Goal: Task Accomplishment & Management: Manage account settings

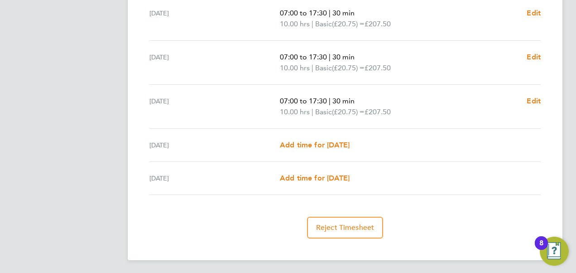
scroll to position [63, 0]
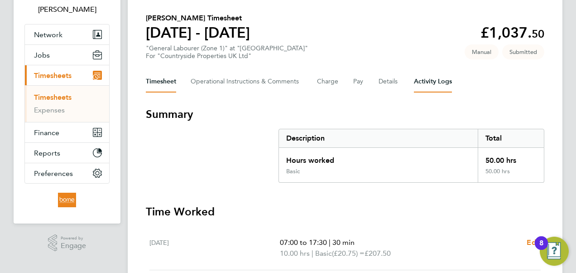
click at [430, 78] on Logs-tab "Activity Logs" at bounding box center [433, 82] width 38 height 22
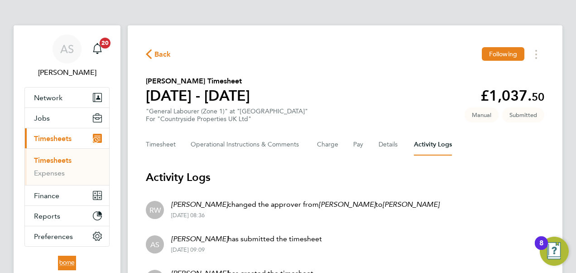
click at [158, 55] on span "Back" at bounding box center [163, 54] width 17 height 11
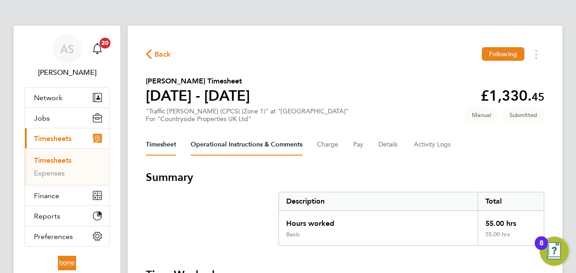
click at [276, 143] on Comments-tab "Operational Instructions & Comments" at bounding box center [247, 145] width 112 height 22
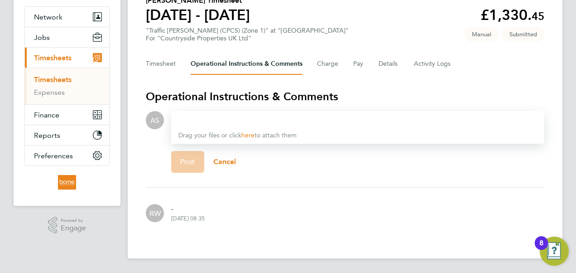
scroll to position [35, 0]
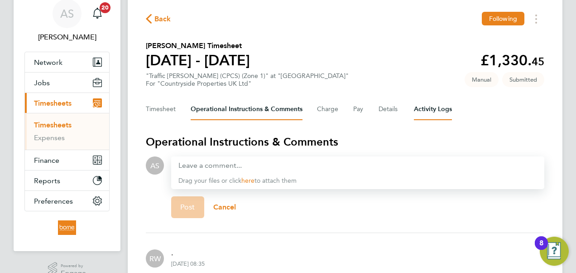
click at [427, 109] on Logs-tab "Activity Logs" at bounding box center [433, 109] width 38 height 22
